Goal: Task Accomplishment & Management: Complete application form

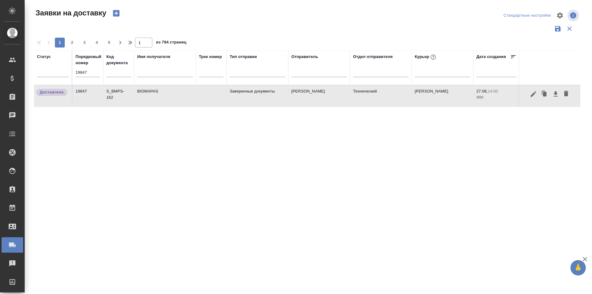
click at [92, 73] on input "19847" at bounding box center [88, 72] width 25 height 9
paste input "58"
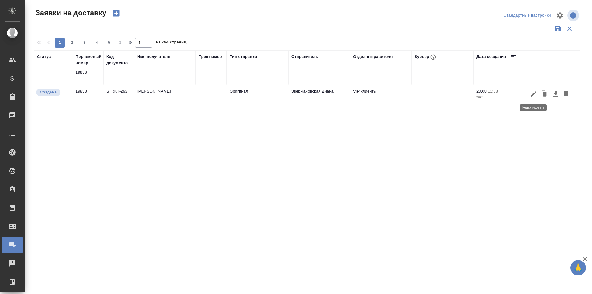
type input "19858"
click at [534, 95] on icon "button" at bounding box center [533, 93] width 7 height 7
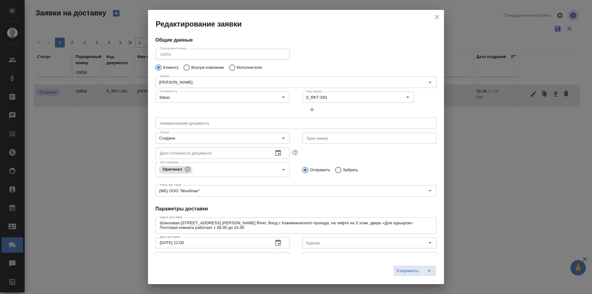
type input "[PERSON_NAME]"
type input "[PHONE_NUMBER]"
type input "Звержановская Диана"
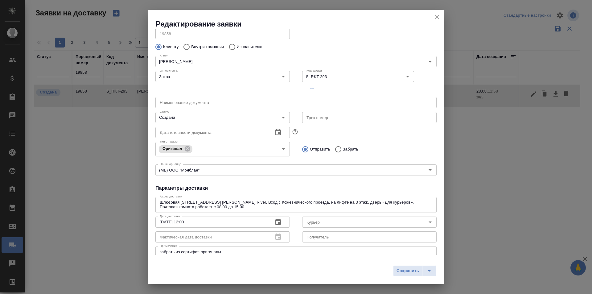
scroll to position [31, 0]
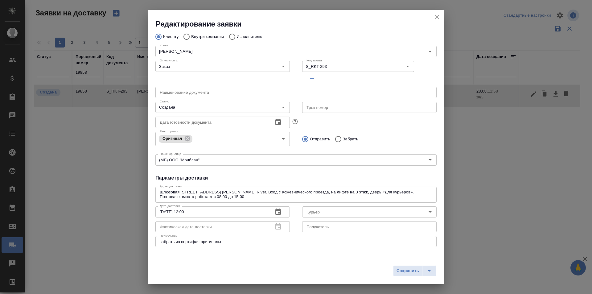
click at [439, 19] on icon "close" at bounding box center [436, 16] width 7 height 7
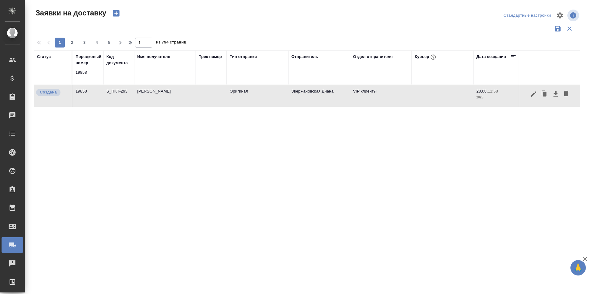
click at [90, 72] on input "19858" at bounding box center [88, 72] width 25 height 9
paste input "65"
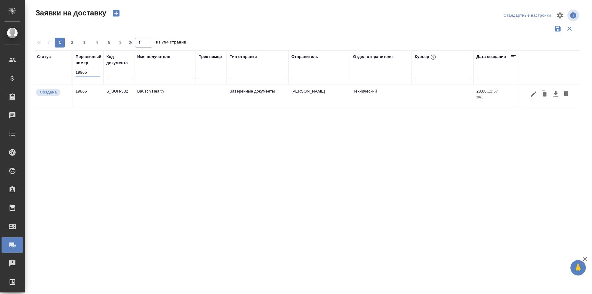
type input "19865"
click at [531, 95] on icon "button" at bounding box center [534, 94] width 6 height 6
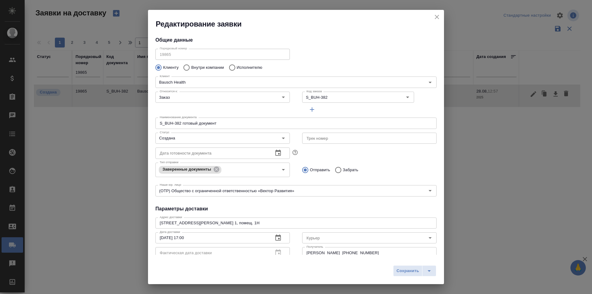
type input "[PERSON_NAME]"
type input "[PHONE_NUMBER]"
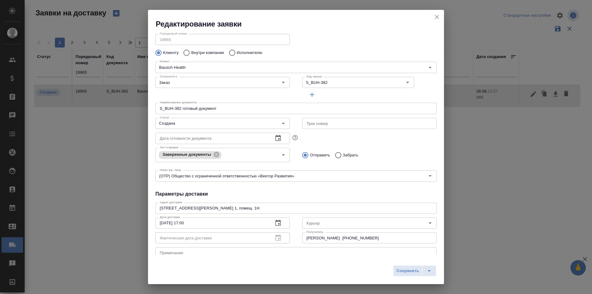
scroll to position [0, 0]
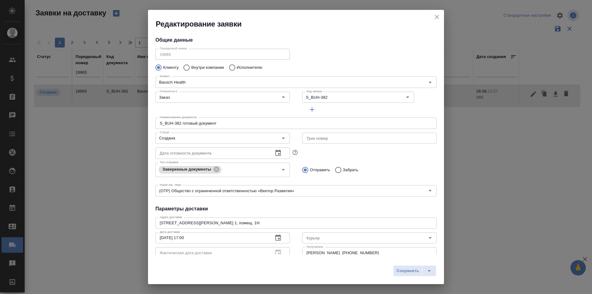
click at [437, 20] on icon "close" at bounding box center [436, 16] width 7 height 7
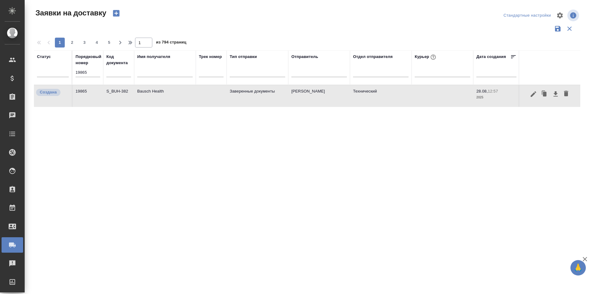
click at [93, 72] on input "19865" at bounding box center [88, 72] width 25 height 9
paste input "8"
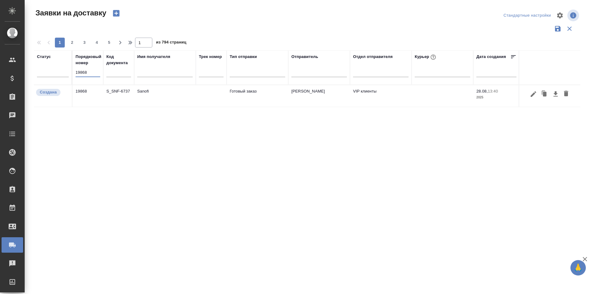
type input "19868"
click at [530, 96] on icon "button" at bounding box center [533, 93] width 7 height 7
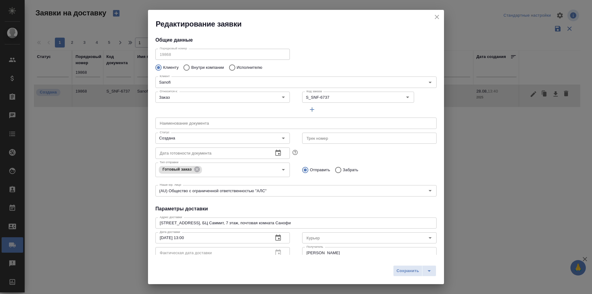
type input "Rybolovleva [PERSON_NAME]"
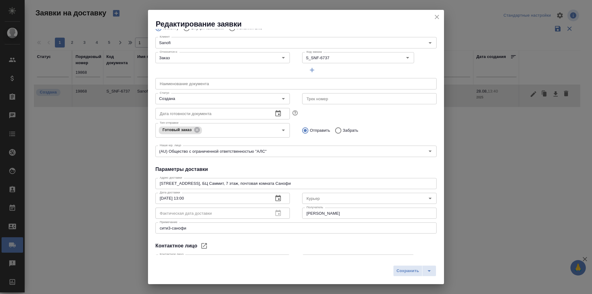
scroll to position [84, 0]
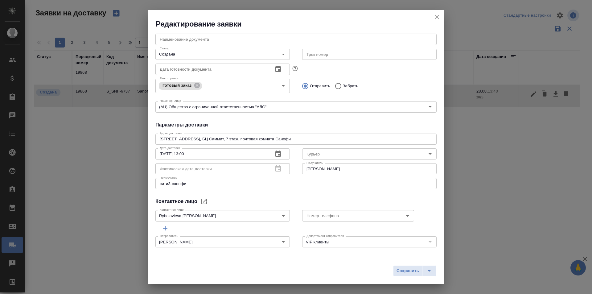
click at [436, 16] on icon "close" at bounding box center [437, 17] width 4 height 4
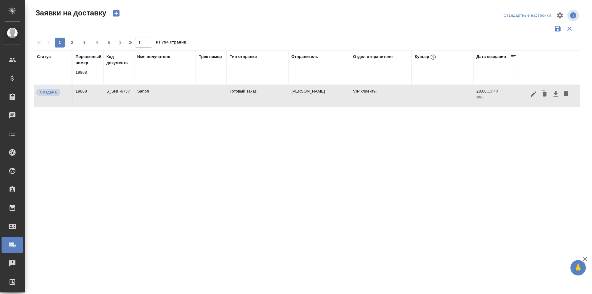
click at [91, 70] on input "19868" at bounding box center [88, 72] width 25 height 9
paste input "82"
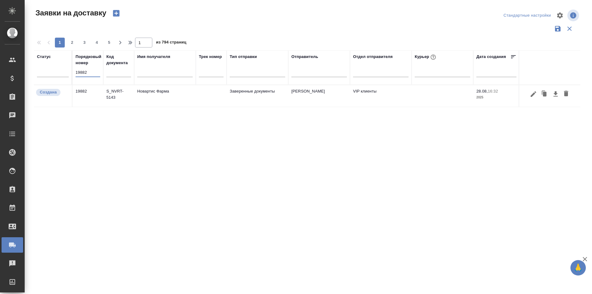
type input "19882"
click at [532, 94] on icon "button" at bounding box center [533, 93] width 7 height 7
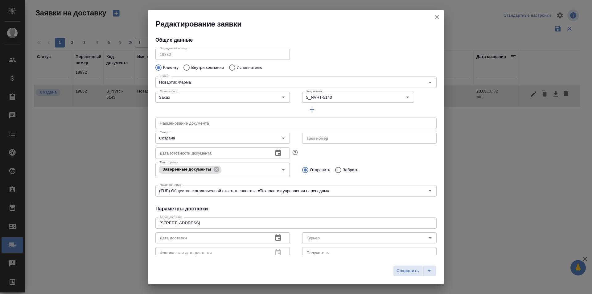
type input "[PERSON_NAME]"
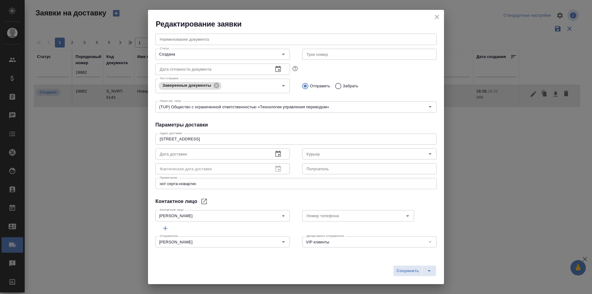
click at [429, 17] on div "Редактирование заявки" at bounding box center [296, 19] width 296 height 19
click at [436, 18] on icon "close" at bounding box center [437, 17] width 4 height 4
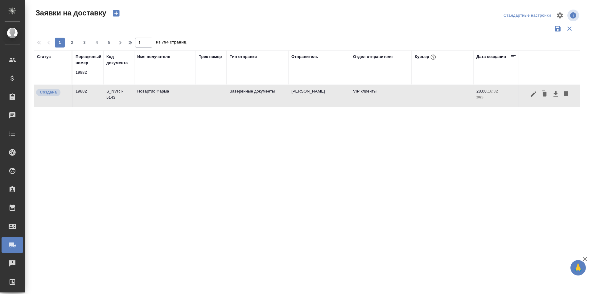
click at [92, 73] on input "19882" at bounding box center [88, 72] width 25 height 9
paste input "58"
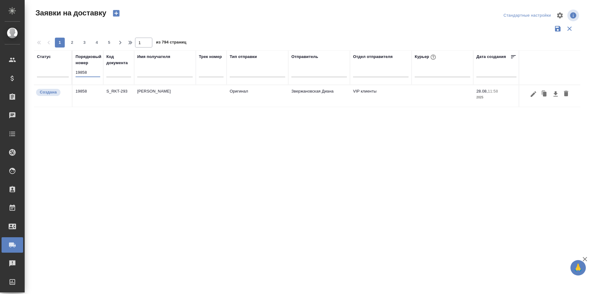
type input "19858"
click at [531, 96] on icon "button" at bounding box center [534, 94] width 6 height 6
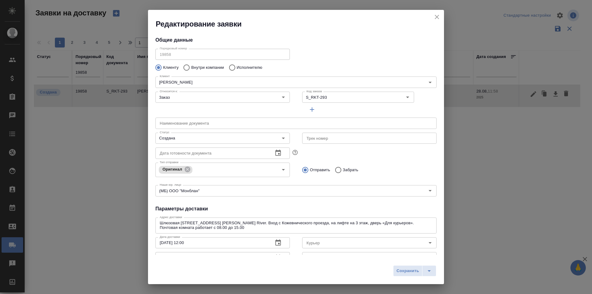
type input "[PERSON_NAME]"
type input "[PHONE_NUMBER]"
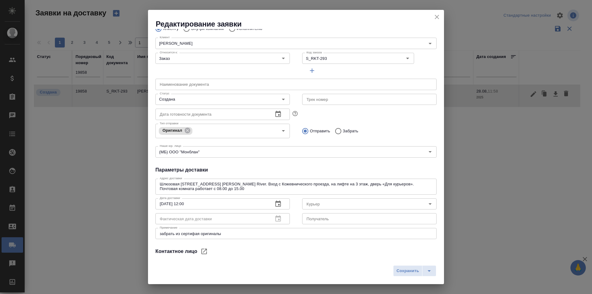
scroll to position [27, 0]
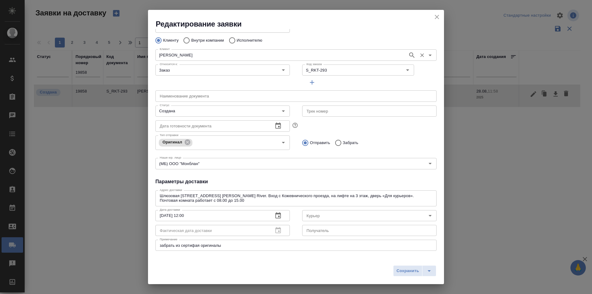
click at [164, 54] on input "[PERSON_NAME]" at bounding box center [281, 54] width 248 height 7
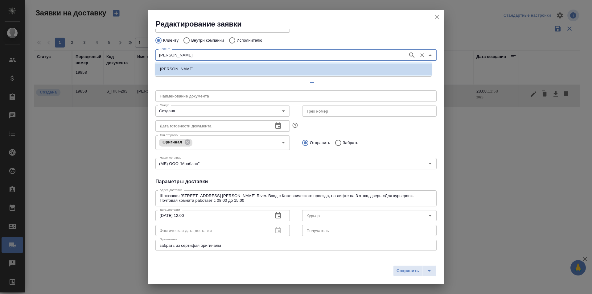
click at [165, 54] on input "[PERSON_NAME]" at bounding box center [281, 54] width 248 height 7
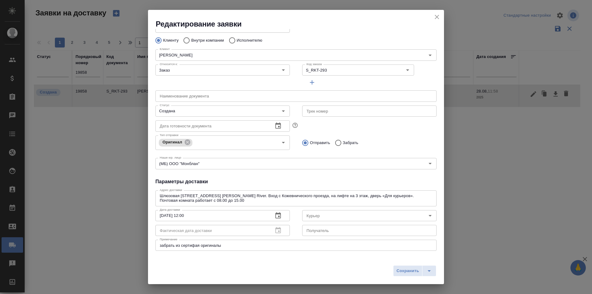
click at [333, 273] on div "Сохранить" at bounding box center [296, 273] width 296 height 22
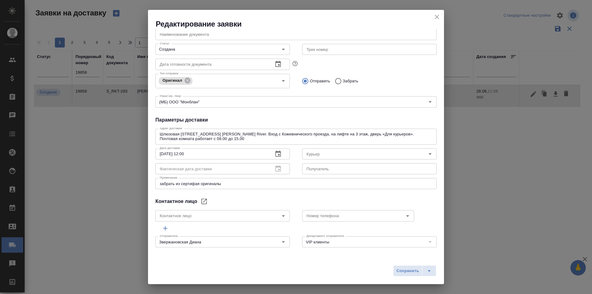
scroll to position [0, 0]
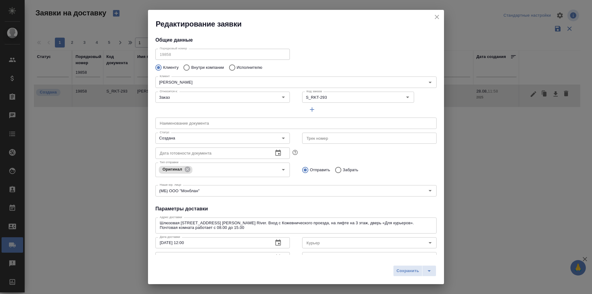
click at [439, 21] on button "close" at bounding box center [436, 16] width 9 height 9
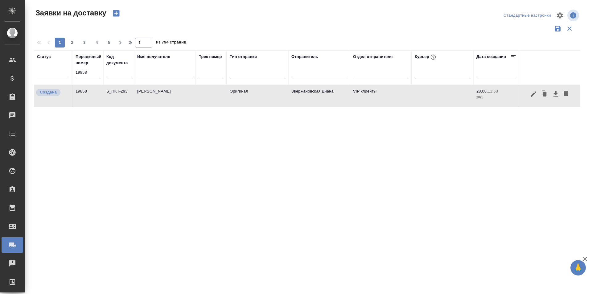
click at [82, 75] on input "19858" at bounding box center [88, 72] width 25 height 9
paste input "65"
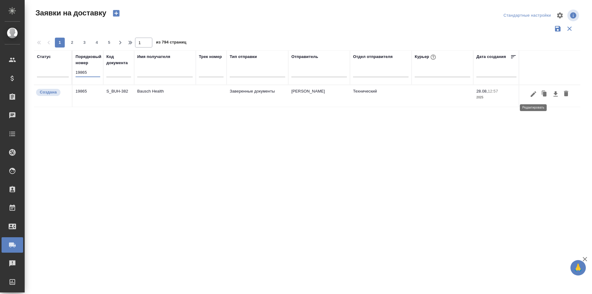
type input "19865"
click at [533, 95] on icon "button" at bounding box center [534, 94] width 6 height 6
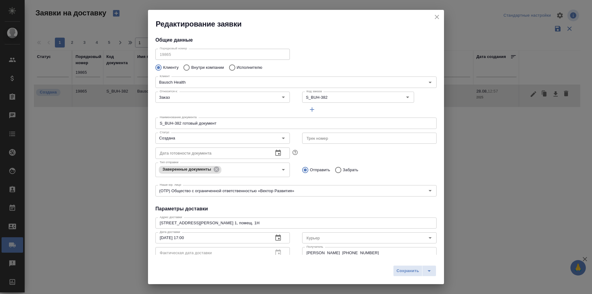
type input "[PERSON_NAME]"
type input "[PHONE_NUMBER]"
click at [150, 56] on div "Порядковый номер 19865 Порядковый номер" at bounding box center [222, 53] width 147 height 27
click at [437, 13] on icon "close" at bounding box center [436, 16] width 7 height 7
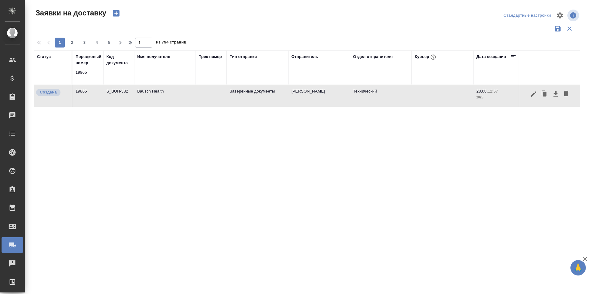
click at [94, 73] on input "19865" at bounding box center [88, 72] width 25 height 9
paste input "8"
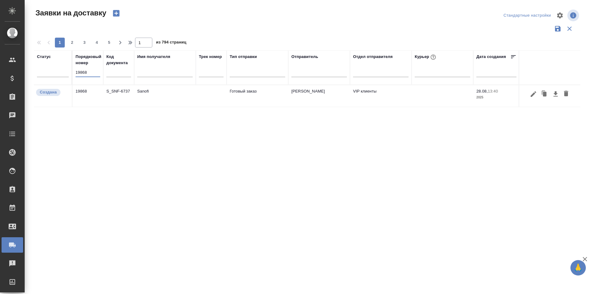
type input "19868"
click at [529, 96] on button "button" at bounding box center [533, 94] width 10 height 12
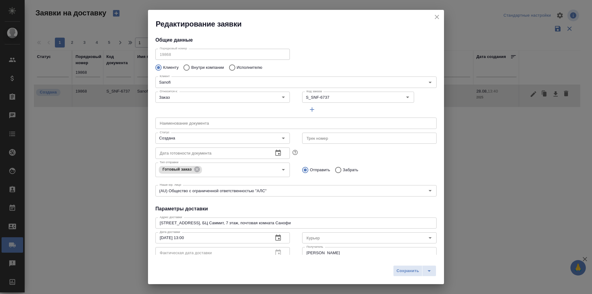
type input "Rybolovleva [PERSON_NAME]"
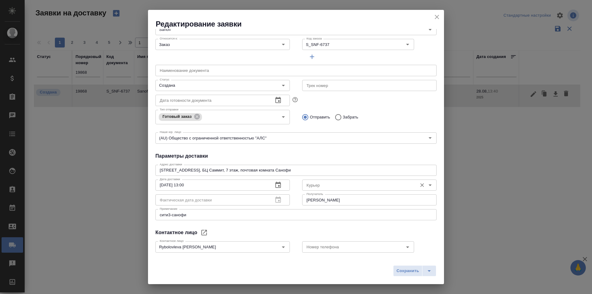
scroll to position [62, 0]
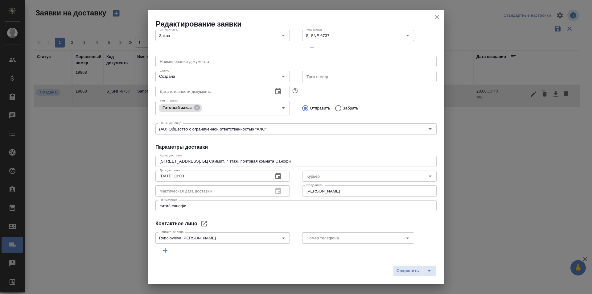
click at [349, 272] on div "Сохранить" at bounding box center [296, 273] width 296 height 22
click at [435, 18] on icon "close" at bounding box center [437, 17] width 4 height 4
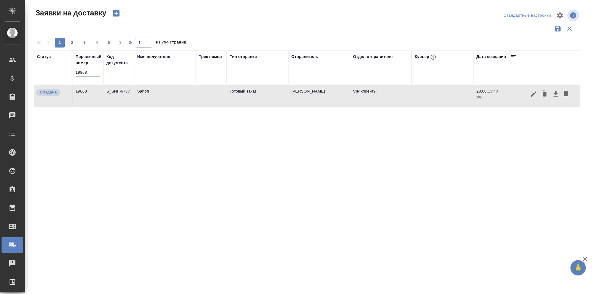
click at [94, 72] on input "19868" at bounding box center [88, 72] width 25 height 9
paste input "82"
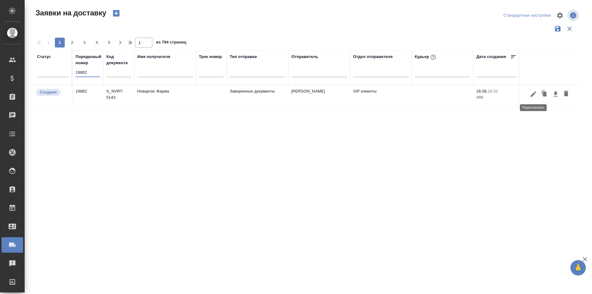
type input "19882"
click at [533, 96] on icon "button" at bounding box center [533, 93] width 7 height 7
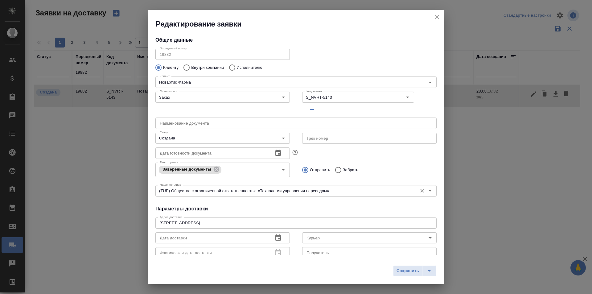
type input "[PERSON_NAME]"
